Goal: Transaction & Acquisition: Purchase product/service

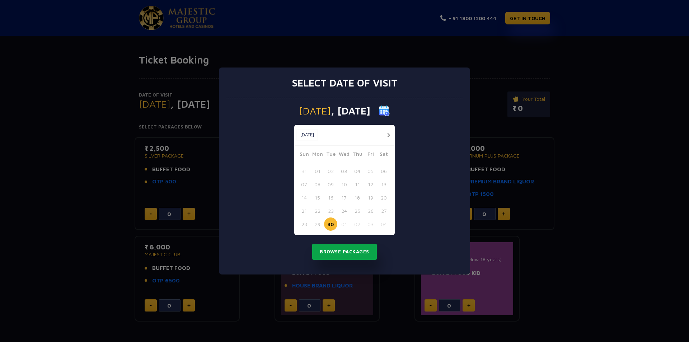
click at [351, 252] on button "Browse Packages" at bounding box center [344, 252] width 65 height 17
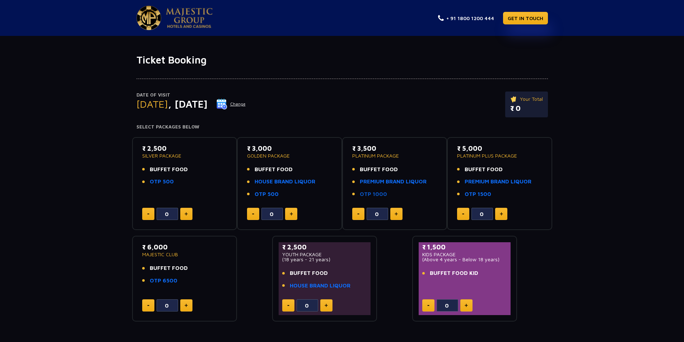
click at [380, 192] on link "OTP 1000" at bounding box center [373, 194] width 27 height 8
type input "1"
click at [290, 213] on img at bounding box center [291, 214] width 3 height 4
type input "1"
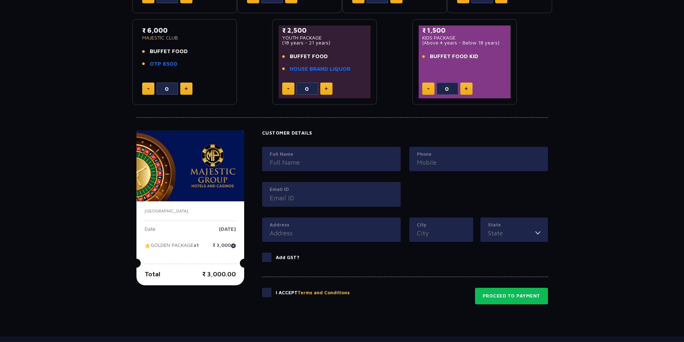
scroll to position [251, 0]
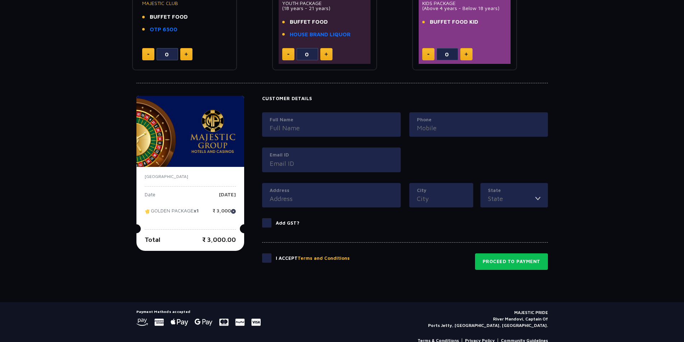
click at [302, 125] on input "Full Name" at bounding box center [332, 128] width 124 height 10
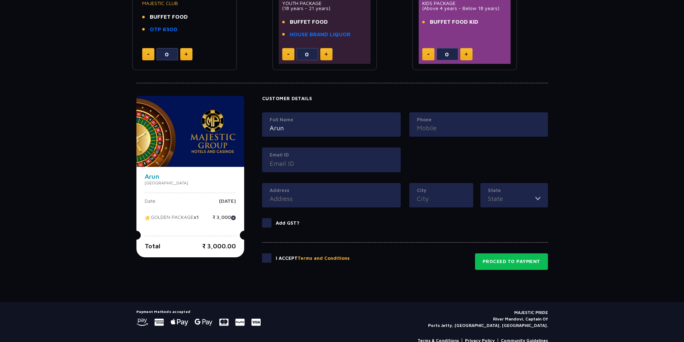
type input "Arun"
click at [422, 127] on input "Phone" at bounding box center [479, 128] width 124 height 10
type input "9764598473"
click at [307, 158] on label "Email ID" at bounding box center [332, 155] width 124 height 7
click at [307, 159] on input "Email ID" at bounding box center [332, 164] width 124 height 10
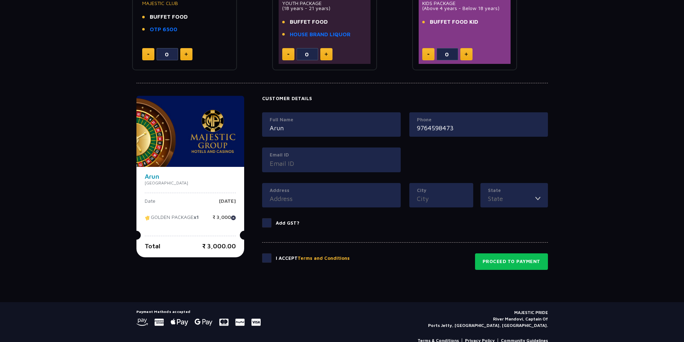
click at [302, 166] on input "Email ID" at bounding box center [332, 164] width 124 height 10
type input "arunnaikgoa@gmail.com"
click at [292, 197] on input "Address" at bounding box center [332, 199] width 124 height 10
click at [436, 202] on input "City" at bounding box center [441, 199] width 49 height 10
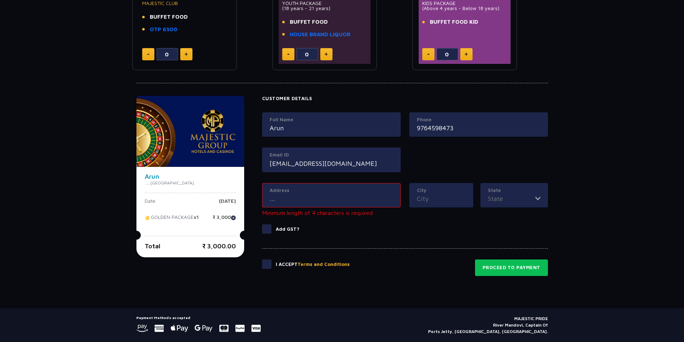
click at [313, 199] on input "..." at bounding box center [332, 199] width 124 height 10
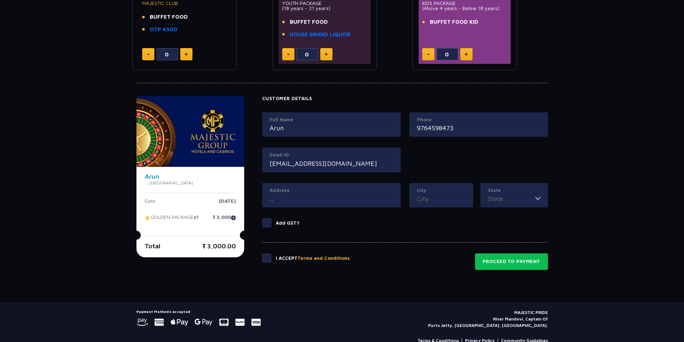
type input "."
type input "margao"
click at [458, 201] on input "City" at bounding box center [441, 199] width 49 height 10
type input "margao"
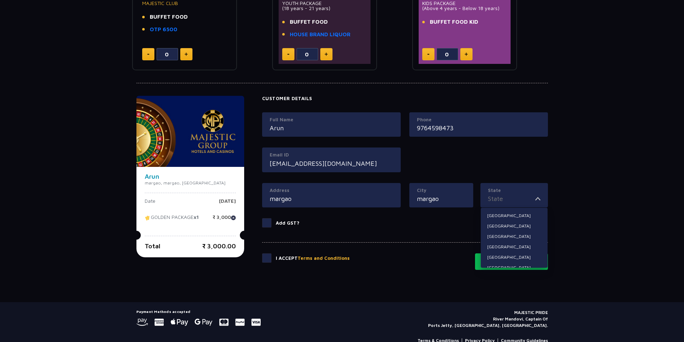
click at [502, 201] on input "State" at bounding box center [511, 199] width 47 height 10
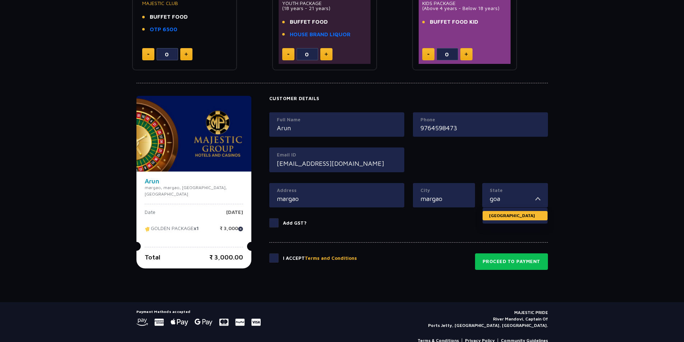
click at [514, 218] on li "[GEOGRAPHIC_DATA]" at bounding box center [515, 215] width 65 height 9
type input "[GEOGRAPHIC_DATA]"
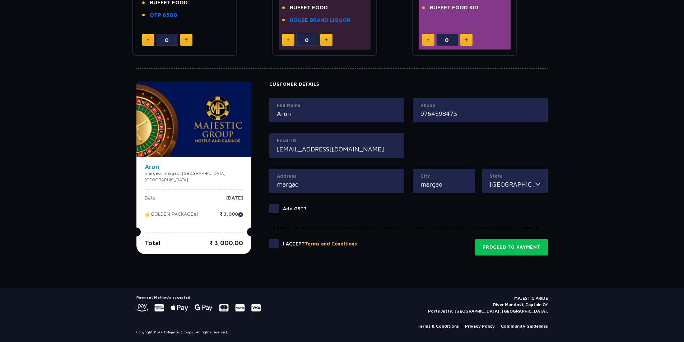
drag, startPoint x: 267, startPoint y: 245, endPoint x: 371, endPoint y: 271, distance: 107.4
click at [269, 245] on span at bounding box center [273, 243] width 9 height 9
click at [0, 0] on input "checkbox" at bounding box center [0, 0] width 0 height 0
click at [489, 253] on button "Proceed to Payment" at bounding box center [511, 247] width 73 height 17
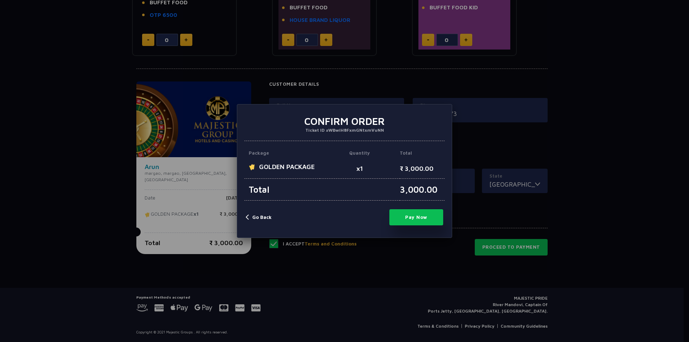
click at [432, 216] on button "Pay Now" at bounding box center [417, 217] width 54 height 16
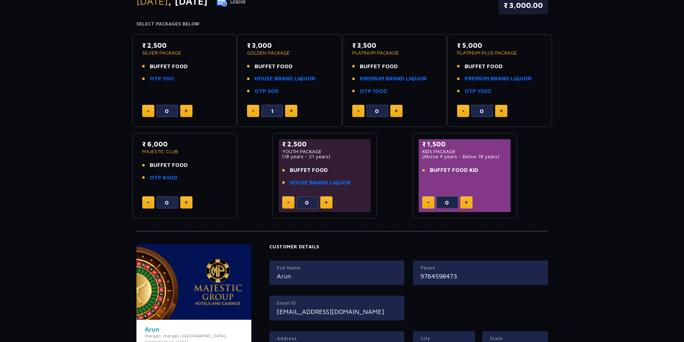
scroll to position [72, 0]
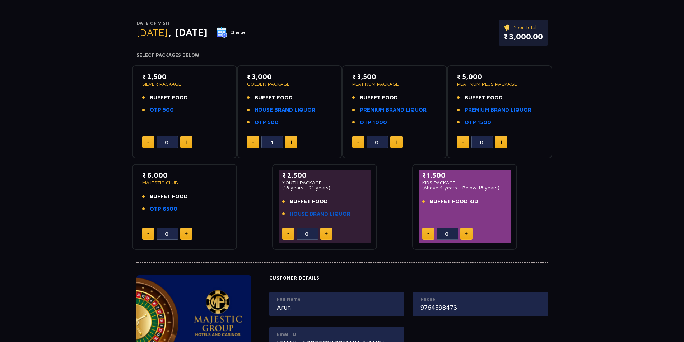
click at [317, 215] on link "HOUSE BRAND LIQUOR" at bounding box center [320, 214] width 61 height 8
type input "0"
type input "1"
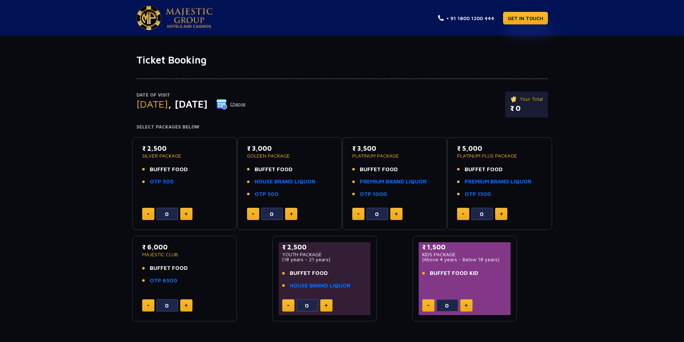
click at [323, 303] on button at bounding box center [326, 305] width 12 height 12
type input "1"
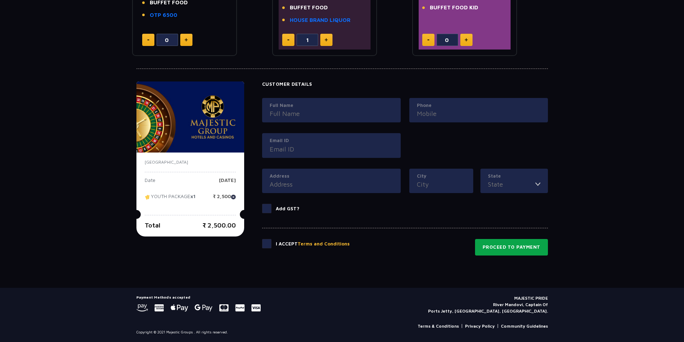
click at [524, 252] on button "Proceed to Payment" at bounding box center [511, 247] width 73 height 17
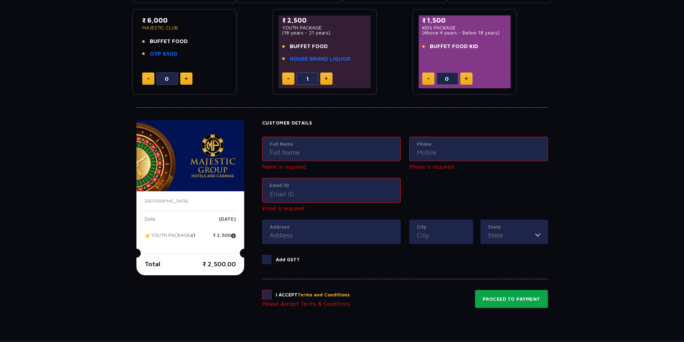
scroll to position [172, 0]
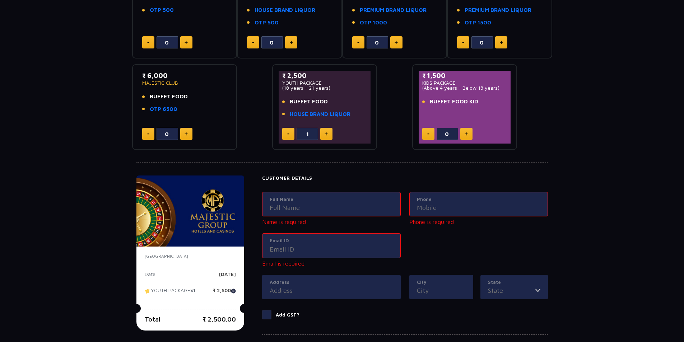
click at [298, 209] on input "Full Name" at bounding box center [332, 208] width 124 height 10
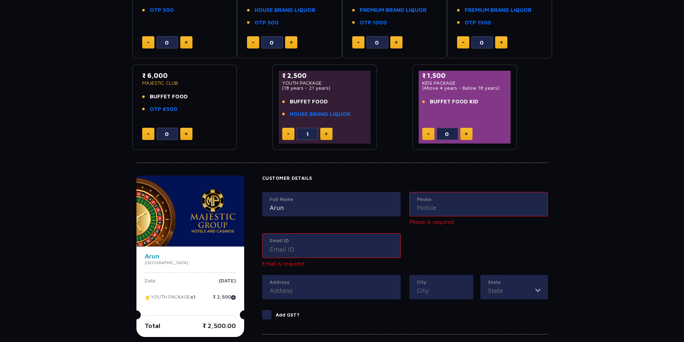
type input "Arun"
click at [449, 208] on input "Phone" at bounding box center [479, 208] width 124 height 10
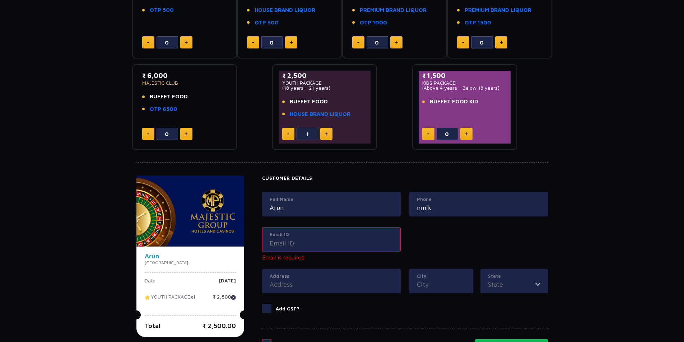
type input "nmlk"
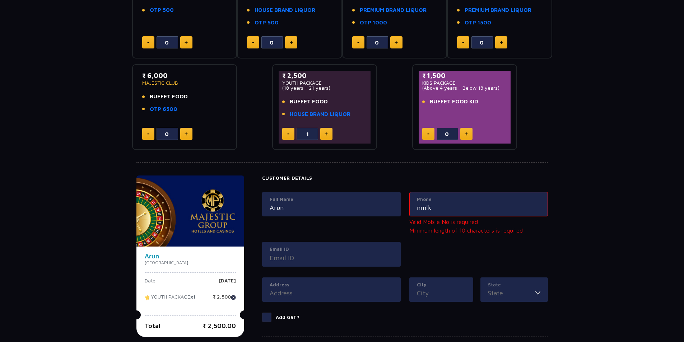
click at [340, 239] on div "Full Name Arun Phone nmlk Valid Mobile No is required Minimum length of 10 char…" at bounding box center [405, 234] width 294 height 85
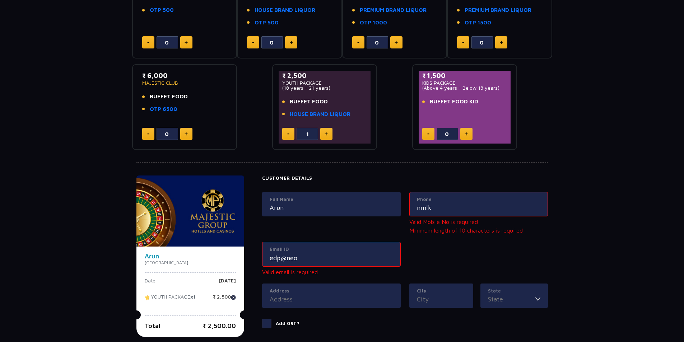
click at [296, 294] on input "Address" at bounding box center [332, 299] width 124 height 10
click at [312, 251] on label "Email ID" at bounding box center [332, 249] width 124 height 7
click at [312, 253] on input "edp@neo" at bounding box center [332, 258] width 124 height 10
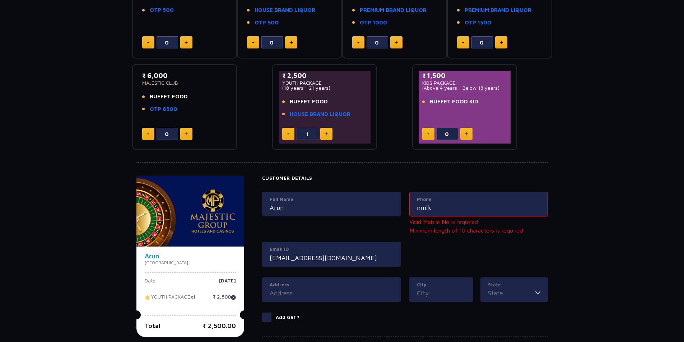
type input "[EMAIL_ADDRESS][DOMAIN_NAME]"
click at [272, 298] on input "Address" at bounding box center [332, 293] width 124 height 10
type input "fjhsfdjs"
click at [438, 294] on input "City" at bounding box center [441, 293] width 49 height 10
type input "hkjsahd"
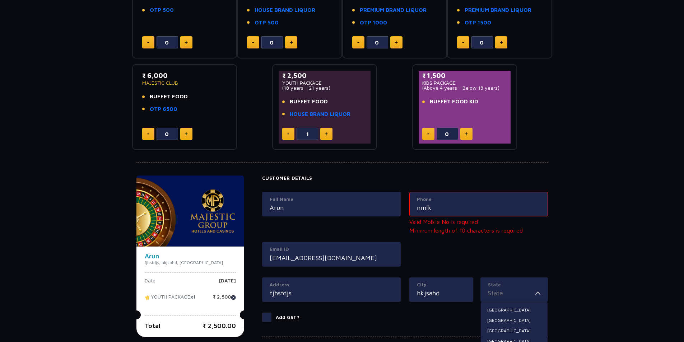
click at [511, 297] on input "State" at bounding box center [511, 293] width 47 height 10
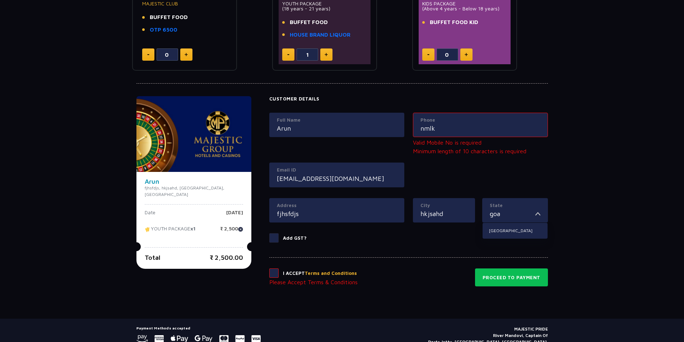
scroll to position [282, 0]
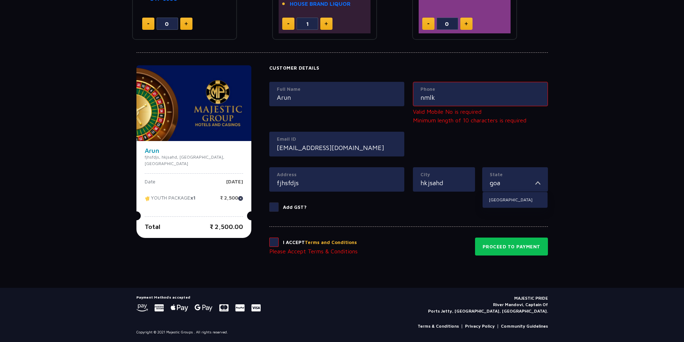
type input "goa"
click at [269, 242] on span at bounding box center [273, 242] width 9 height 9
click at [0, 0] on input "checkbox" at bounding box center [0, 0] width 0 height 0
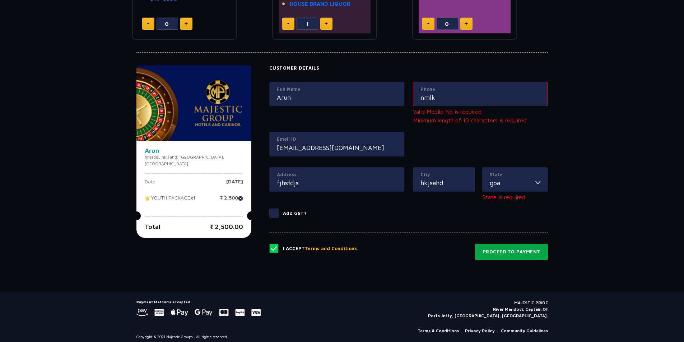
click at [510, 258] on button "Proceed to Payment" at bounding box center [511, 252] width 73 height 17
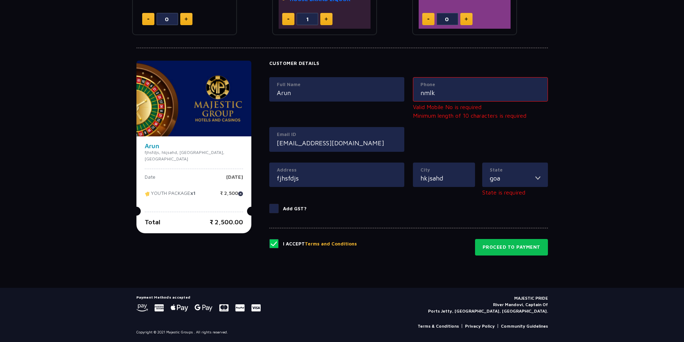
scroll to position [272, 0]
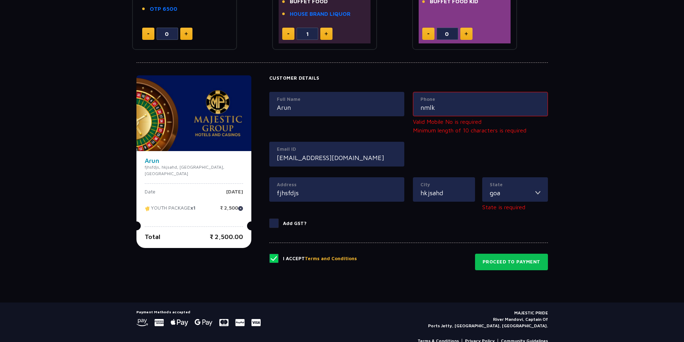
click at [450, 94] on div "Phone nmlk" at bounding box center [480, 104] width 135 height 25
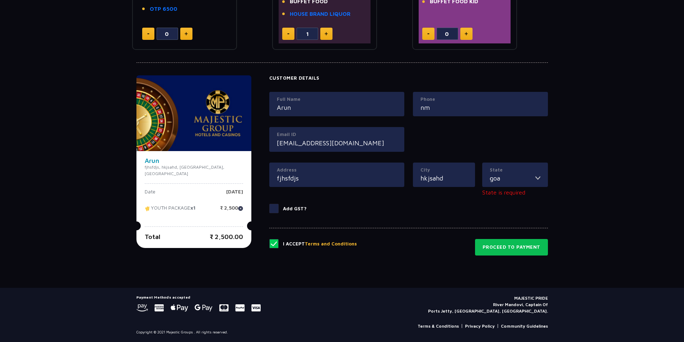
type input "n"
type input "9764598473"
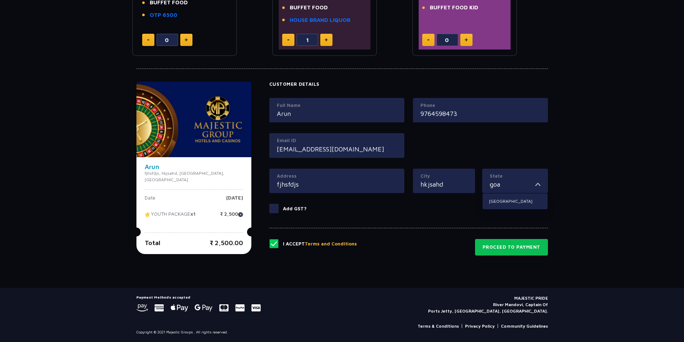
scroll to position [266, 0]
click at [512, 181] on input "goa" at bounding box center [513, 185] width 46 height 10
click at [498, 202] on li "[GEOGRAPHIC_DATA]" at bounding box center [515, 201] width 65 height 9
type input "[GEOGRAPHIC_DATA]"
click at [526, 245] on button "Proceed to Payment" at bounding box center [511, 247] width 73 height 17
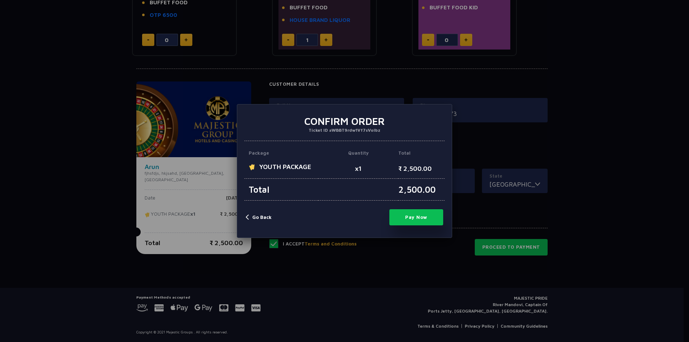
click at [642, 198] on div "× Confirm Order Ticket ID #WBBT9rdw1Vf7sVoIbz Package Quantity Total YOUTH PACK…" at bounding box center [344, 171] width 689 height 342
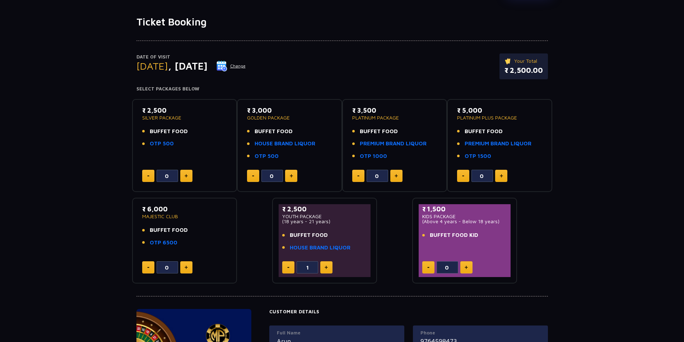
scroll to position [0, 0]
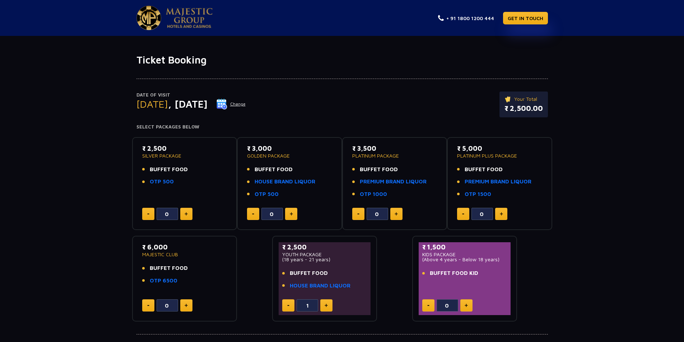
click at [441, 90] on div "Date of Visit [DATE] Change Your Total ₹ 2,500.00 Select Packages Below" at bounding box center [342, 98] width 420 height 64
click at [310, 160] on div "₹ 3,000 GOLDEN PACKAGE BUFFET FOOD HOUSE BRAND LIQUOR OTP 500" at bounding box center [289, 173] width 85 height 59
click at [294, 214] on button at bounding box center [291, 214] width 12 height 12
type input "1"
click at [278, 182] on link "HOUSE BRAND LIQUOR" at bounding box center [285, 182] width 61 height 8
